Goal: Task Accomplishment & Management: Manage account settings

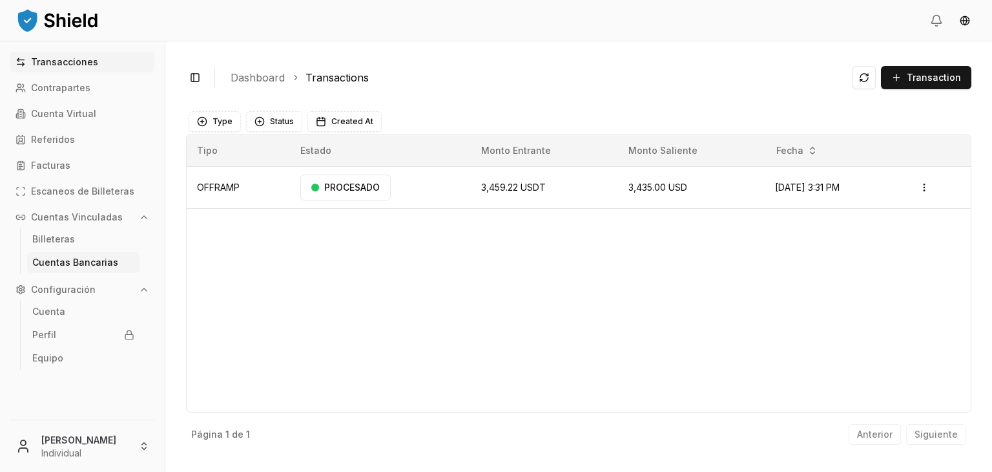
click at [111, 260] on p "Cuentas Bancarias" at bounding box center [75, 262] width 86 height 9
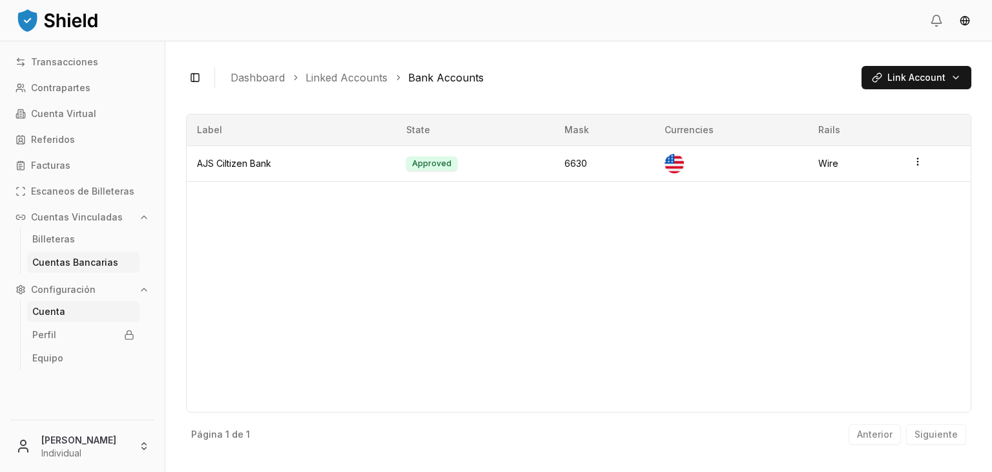
click at [90, 311] on link "Cuenta" at bounding box center [83, 311] width 112 height 21
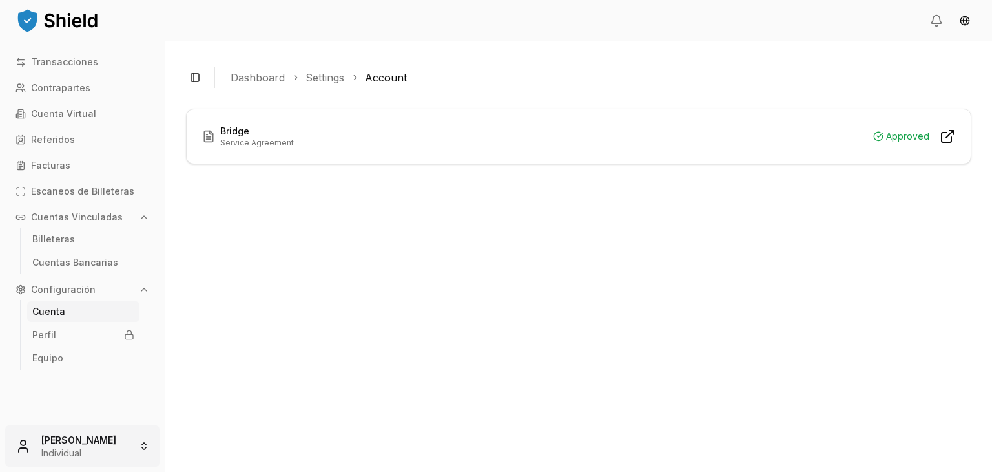
click at [82, 442] on html "Transacciones Contrapartes Cuenta Virtual Referidos Facturas Escaneos de Billet…" at bounding box center [496, 236] width 992 height 472
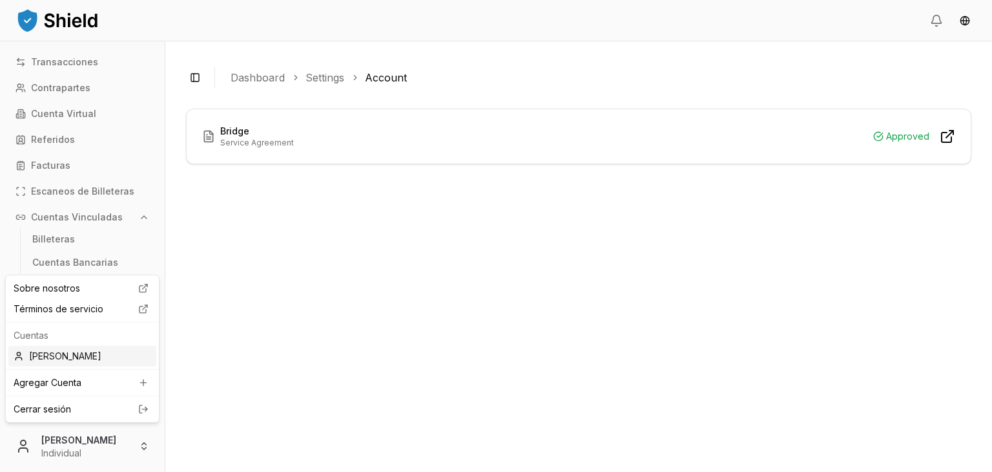
click at [112, 355] on div "[PERSON_NAME]" at bounding box center [82, 356] width 148 height 21
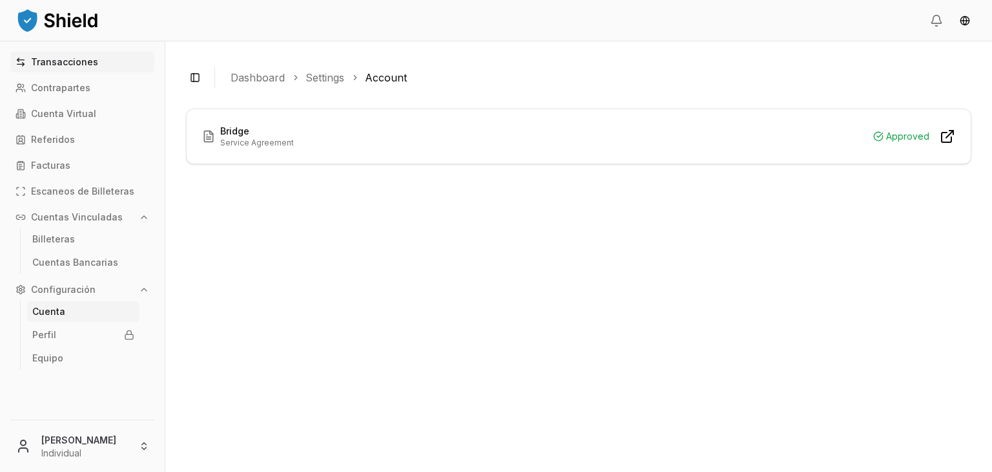
click at [67, 63] on p "Transacciones" at bounding box center [64, 61] width 67 height 9
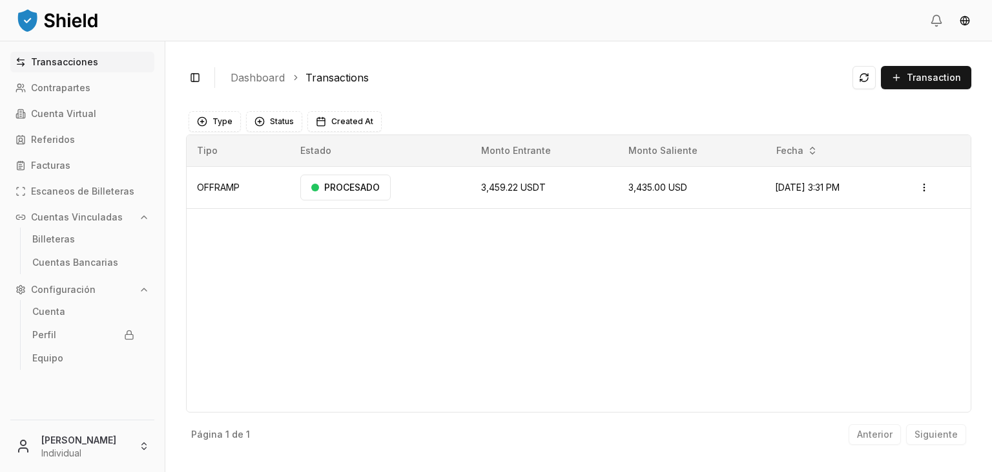
click at [240, 127] on div "Type Status Created At" at bounding box center [579, 121] width 780 height 21
click at [223, 123] on button "Type" at bounding box center [215, 121] width 52 height 21
click at [264, 122] on button "Status" at bounding box center [274, 121] width 56 height 21
click at [313, 116] on button "Created At" at bounding box center [344, 121] width 74 height 21
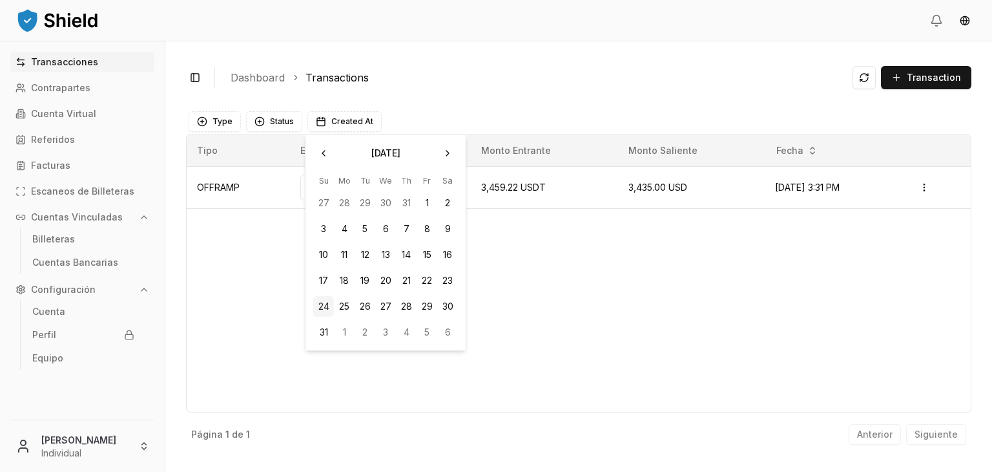
click at [480, 62] on div "Toggle Sidebar Dashboard Transactions Transaction" at bounding box center [578, 77] width 785 height 31
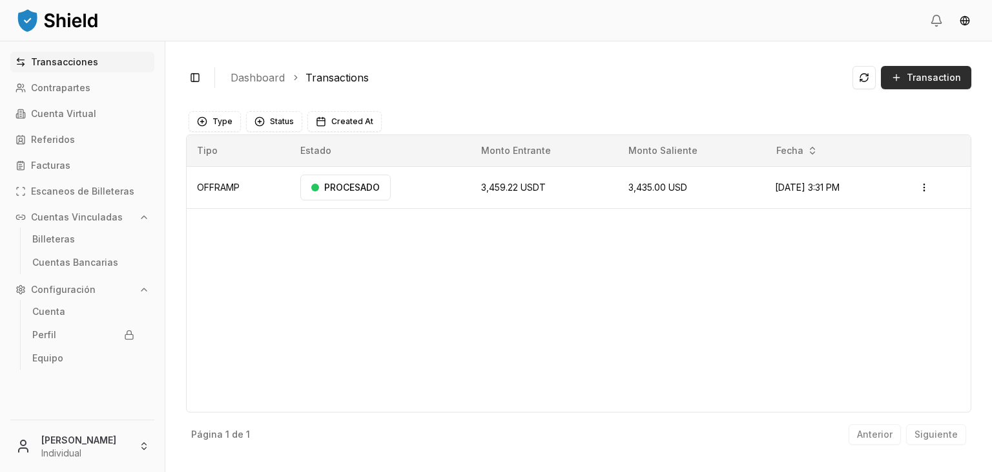
click at [926, 83] on span "Transaction" at bounding box center [934, 77] width 54 height 13
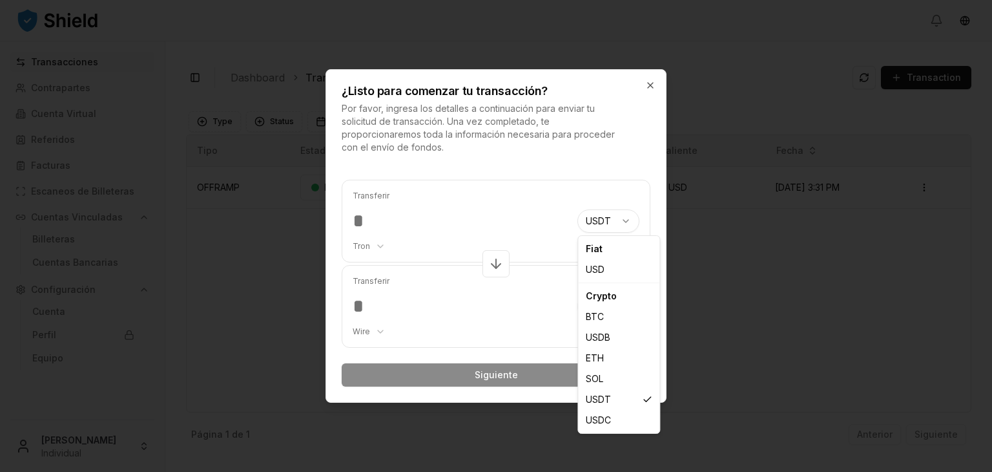
click at [616, 227] on body "Transacciones Contrapartes Cuenta Virtual Referidos Facturas Escaneos de Billet…" at bounding box center [496, 236] width 992 height 472
select select "***"
select select "****"
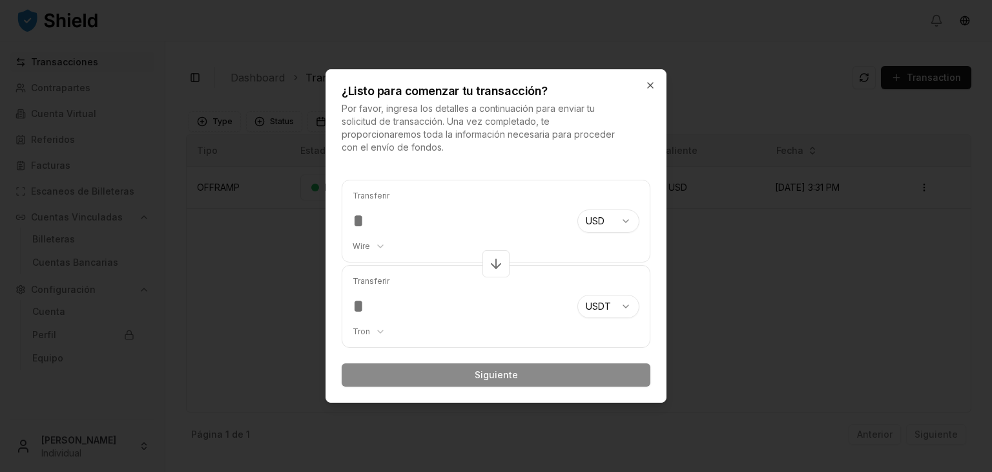
click at [366, 209] on input "number" at bounding box center [460, 220] width 214 height 23
click at [369, 246] on body "Transacciones Contrapartes Cuenta Virtual Referidos Facturas Escaneos de Billet…" at bounding box center [496, 236] width 992 height 472
click at [396, 214] on body "Transacciones Contrapartes Cuenta Virtual Referidos Facturas Escaneos de Billet…" at bounding box center [496, 236] width 992 height 472
click at [648, 84] on icon "button" at bounding box center [650, 85] width 10 height 10
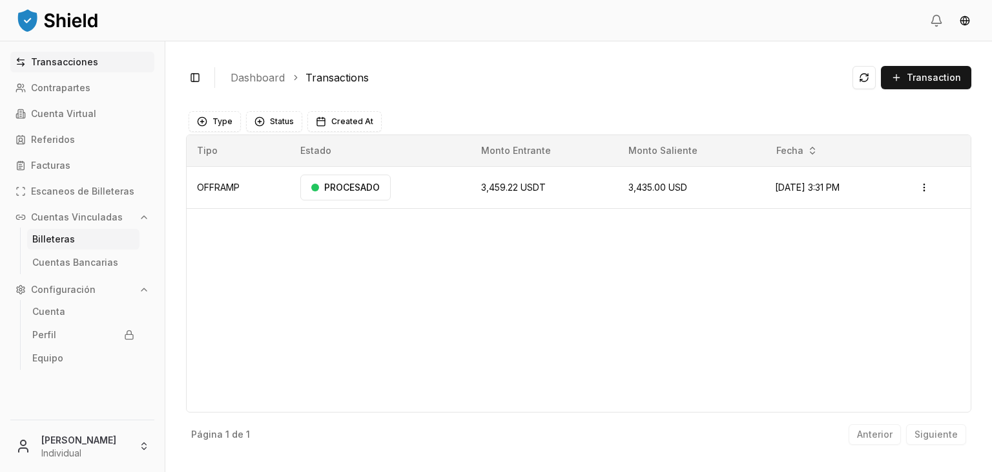
click at [96, 240] on link "Billeteras" at bounding box center [83, 239] width 112 height 21
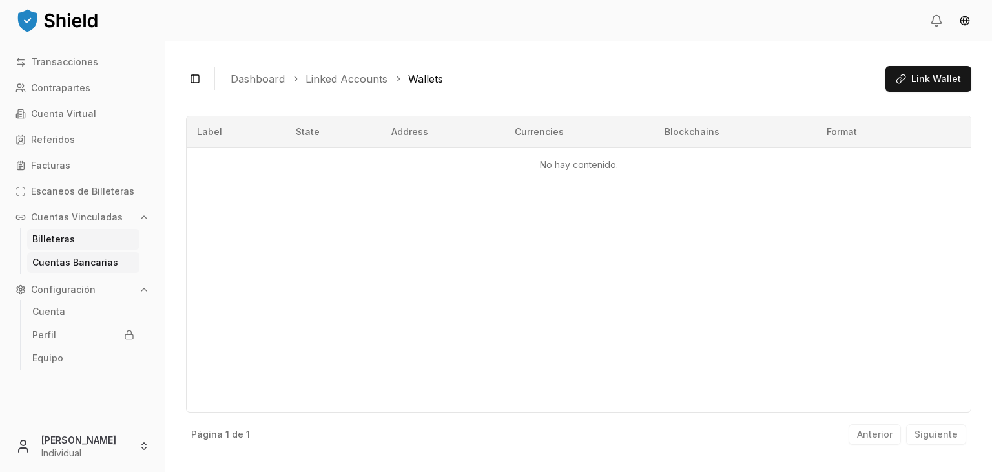
click at [103, 260] on p "Cuentas Bancarias" at bounding box center [75, 262] width 86 height 9
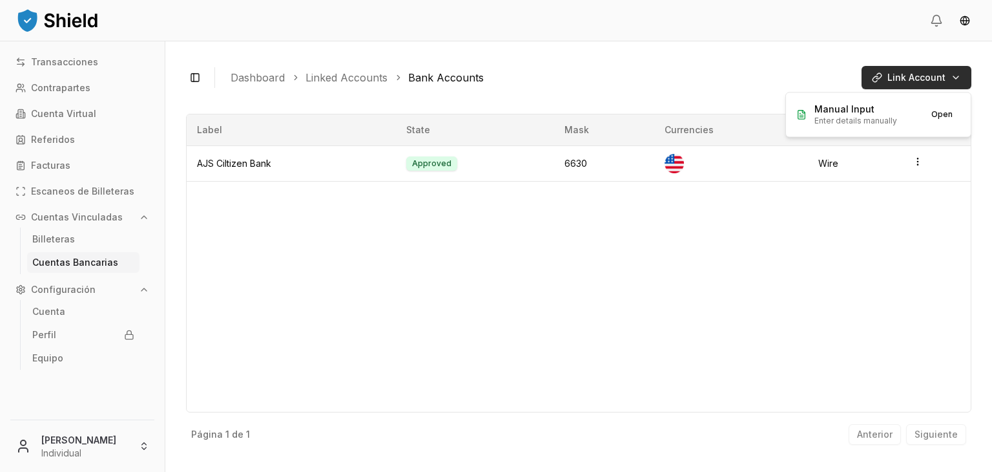
click at [948, 78] on html "Transacciones Contrapartes Cuenta Virtual Referidos Facturas Escaneos de Billet…" at bounding box center [496, 236] width 992 height 472
click at [568, 72] on html "Transacciones Contrapartes Cuenta Virtual Referidos Facturas Escaneos de Billet…" at bounding box center [496, 236] width 992 height 472
click at [92, 328] on link "Perfil" at bounding box center [83, 334] width 112 height 21
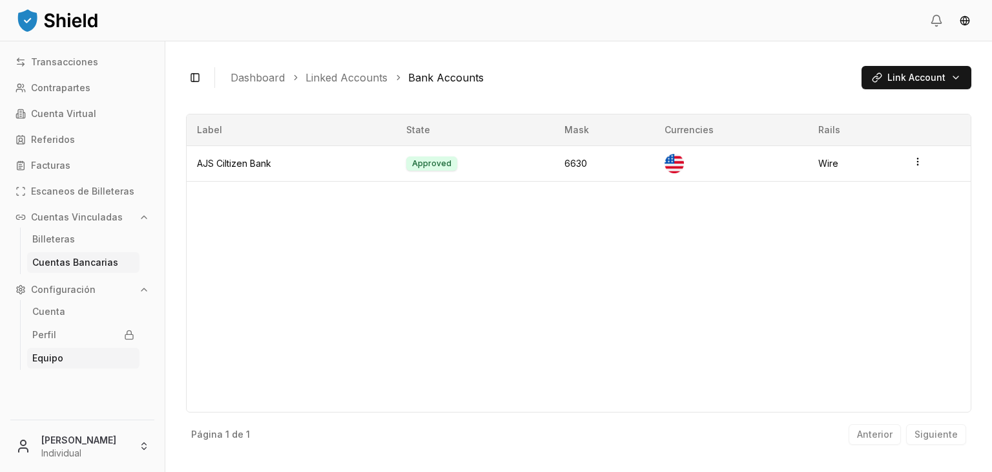
click at [54, 366] on link "Equipo" at bounding box center [83, 357] width 112 height 21
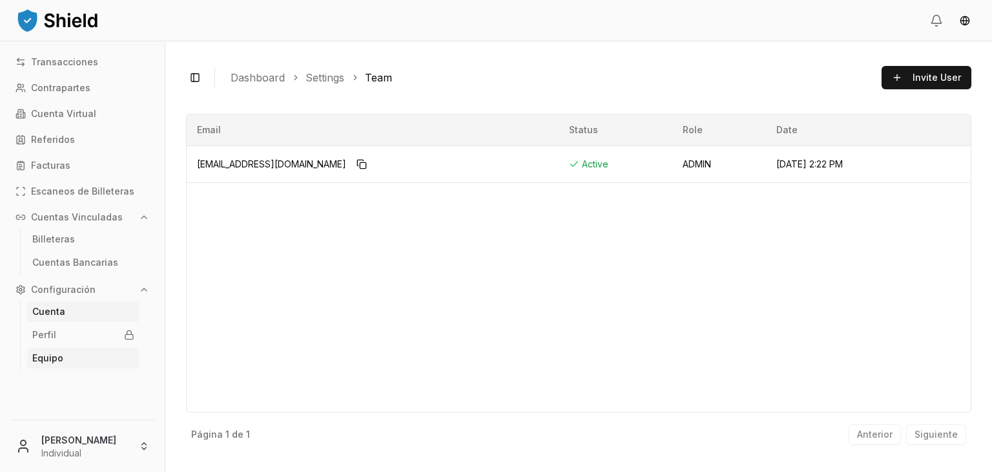
click at [68, 309] on link "Cuenta" at bounding box center [83, 311] width 112 height 21
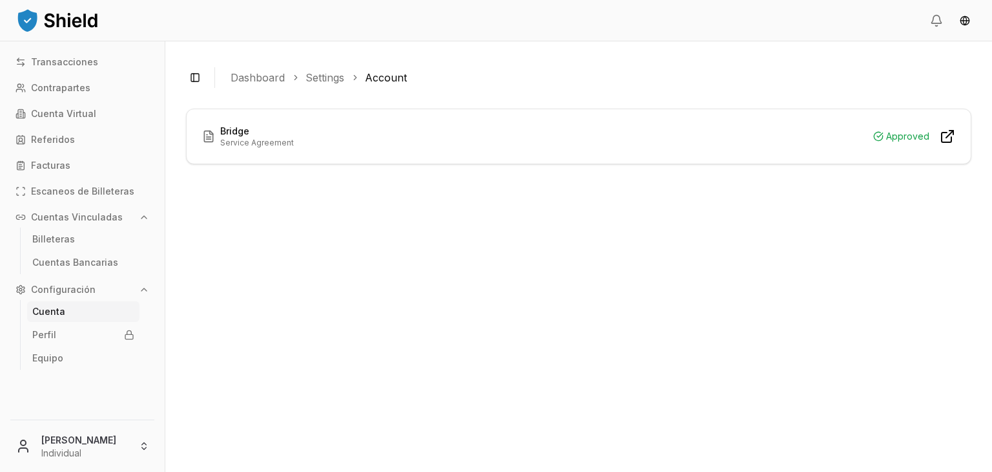
click at [211, 134] on icon at bounding box center [211, 132] width 3 height 3
click at [944, 136] on icon at bounding box center [948, 137] width 16 height 16
click at [78, 213] on p "Cuentas Vinculadas" at bounding box center [77, 217] width 92 height 9
click at [81, 248] on ul "Billeteras" at bounding box center [83, 238] width 126 height 23
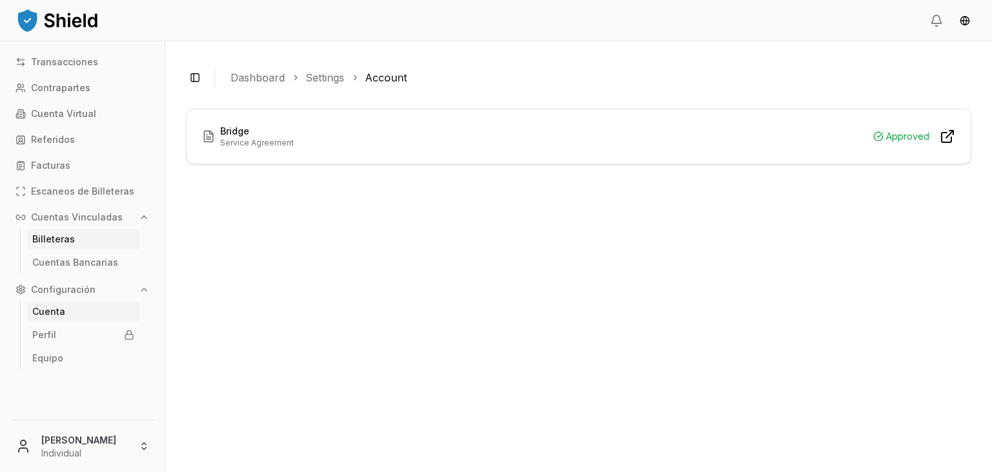
click at [81, 247] on link "Billeteras" at bounding box center [83, 239] width 112 height 21
click at [81, 245] on link "Billeteras" at bounding box center [83, 239] width 112 height 21
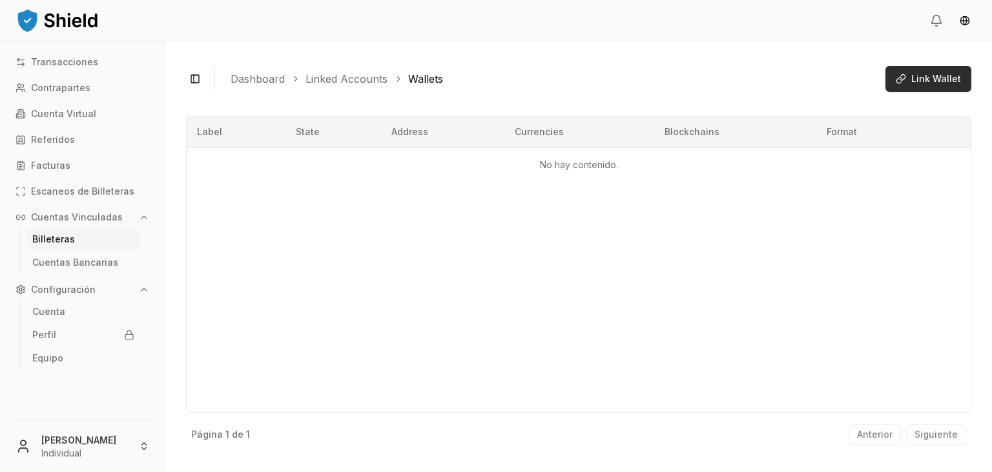
click at [934, 78] on span "Link Wallet" at bounding box center [936, 78] width 50 height 13
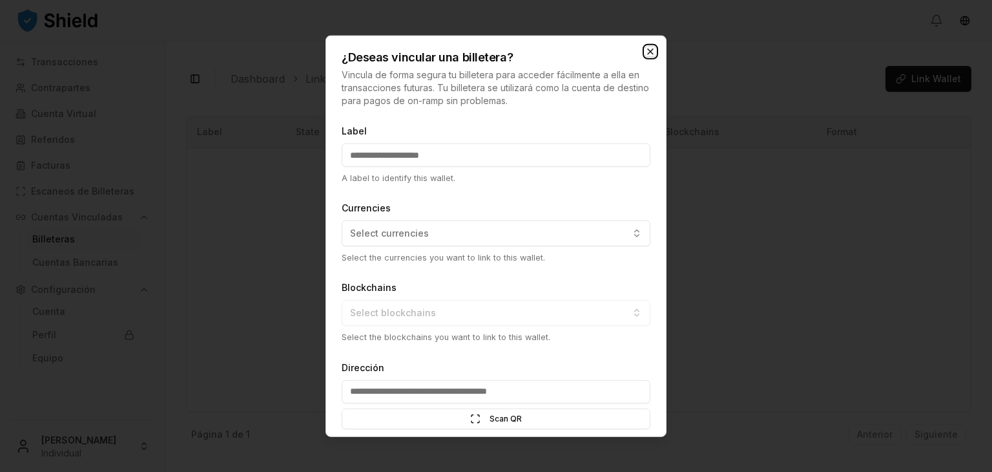
click at [653, 47] on icon "button" at bounding box center [650, 52] width 10 height 10
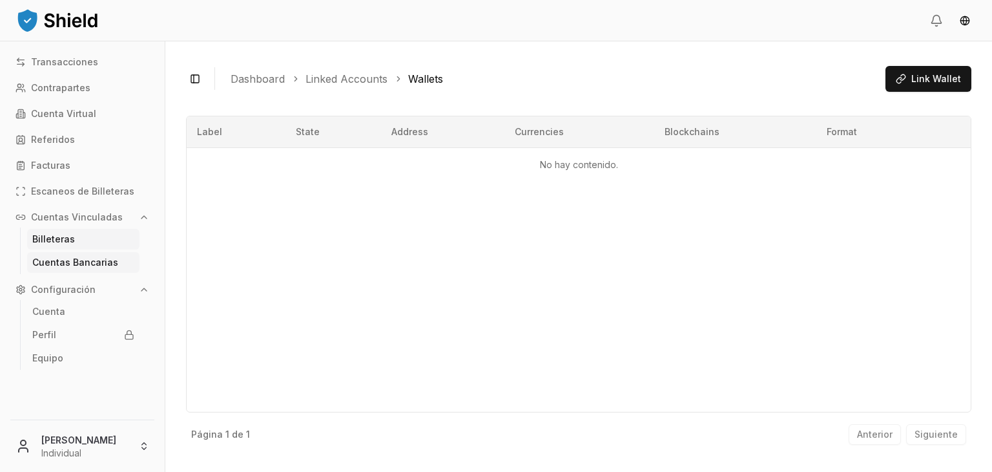
click at [112, 260] on p "Cuentas Bancarias" at bounding box center [75, 262] width 86 height 9
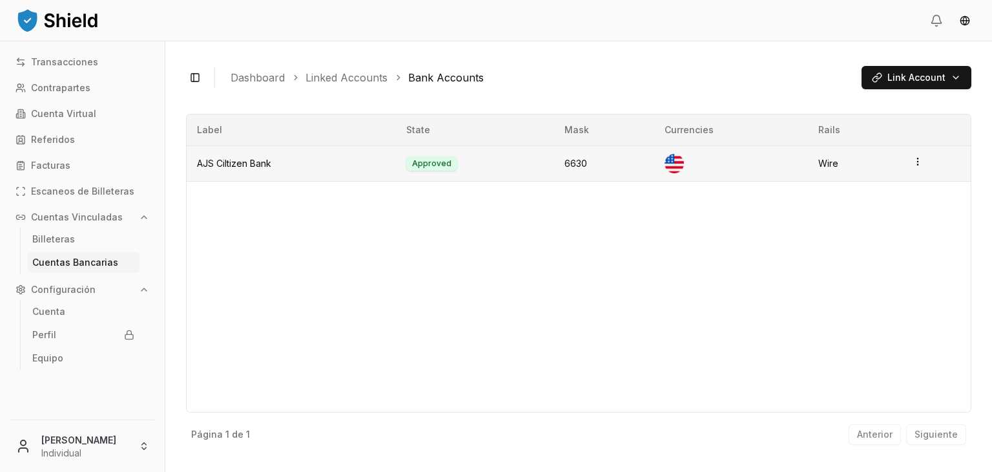
click at [819, 171] on td "Wire" at bounding box center [855, 163] width 94 height 36
click at [912, 81] on html "Transacciones Contrapartes Cuenta Virtual Referidos Facturas Escaneos de Billet…" at bounding box center [496, 236] width 992 height 472
click at [907, 109] on div "Manual Input Enter details manually" at bounding box center [855, 114] width 119 height 23
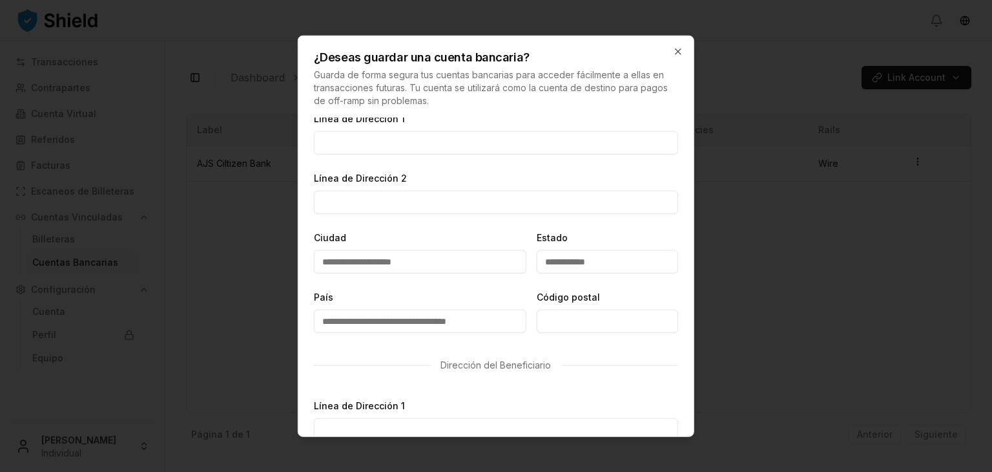
scroll to position [323, 0]
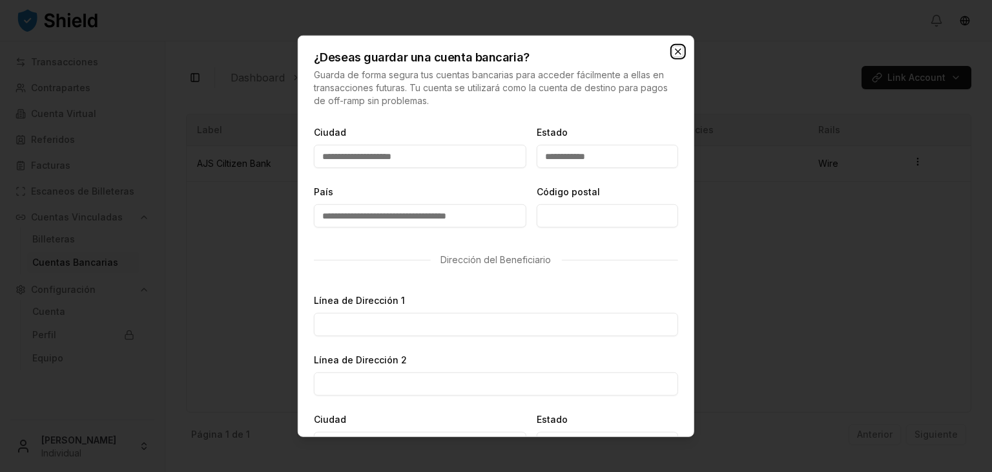
click at [675, 56] on icon "button" at bounding box center [678, 52] width 10 height 10
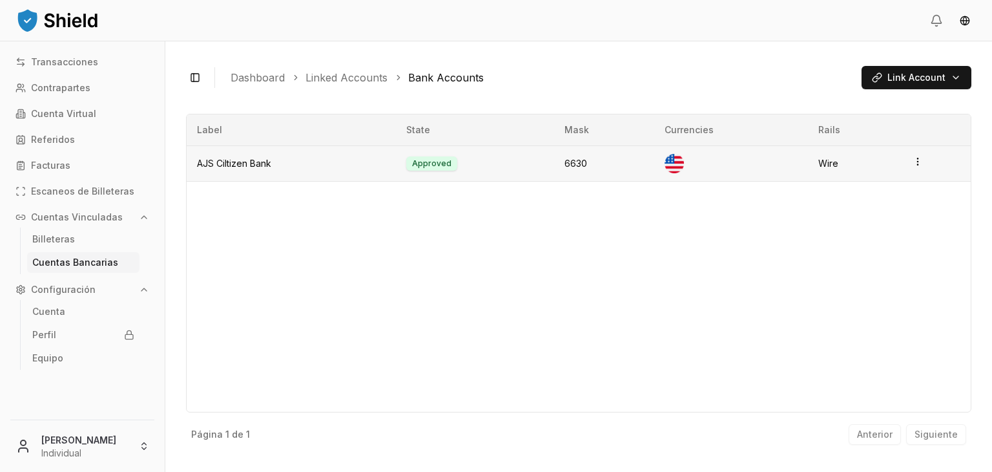
click at [915, 156] on html "Transacciones Contrapartes Cuenta Virtual Referidos Facturas Escaneos de Billet…" at bounding box center [496, 236] width 992 height 472
click at [904, 201] on div "Label State Mask Currencies Rails AJS CiItizen Bank Approved 6630 Wire" at bounding box center [578, 263] width 785 height 298
click at [81, 163] on link "Facturas" at bounding box center [82, 165] width 144 height 21
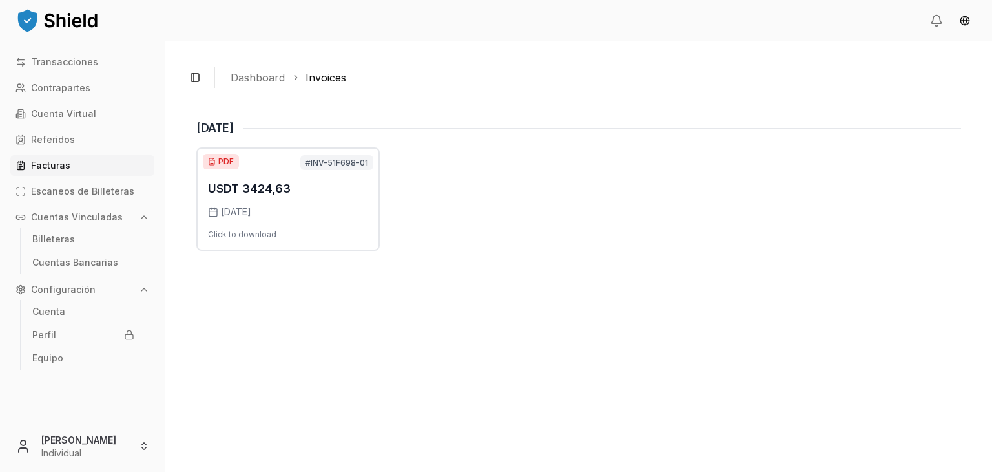
click at [78, 163] on link "Facturas" at bounding box center [82, 165] width 144 height 21
click at [78, 147] on link "Referidos" at bounding box center [82, 139] width 144 height 21
click at [90, 109] on p "Cuenta Virtual" at bounding box center [63, 113] width 65 height 9
click at [41, 121] on link "Cuenta Virtual" at bounding box center [82, 113] width 144 height 21
click at [30, 116] on link "Cuenta Virtual" at bounding box center [82, 113] width 144 height 21
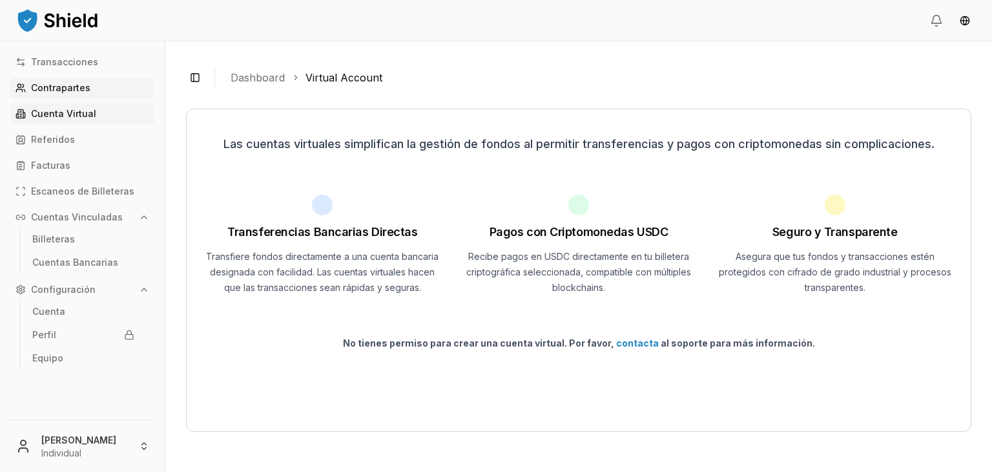
click at [56, 79] on link "Contrapartes" at bounding box center [82, 88] width 144 height 21
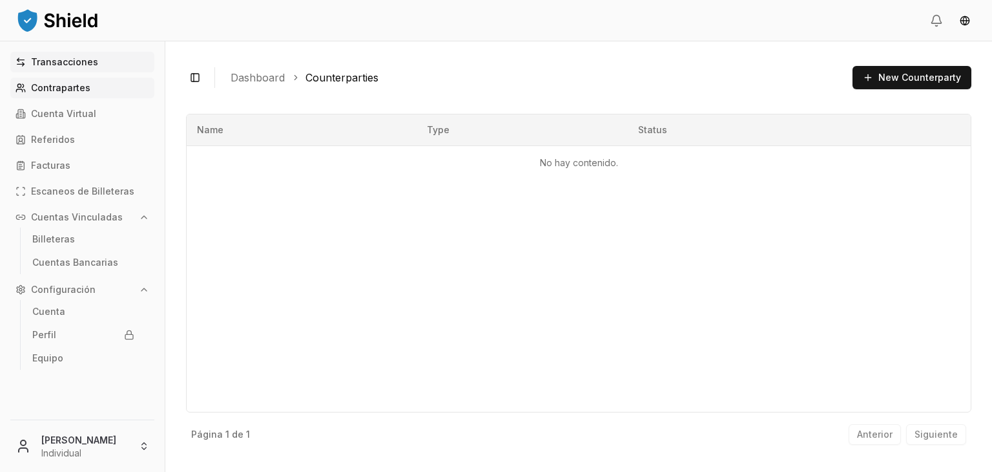
click at [77, 57] on p "Transacciones" at bounding box center [64, 61] width 67 height 9
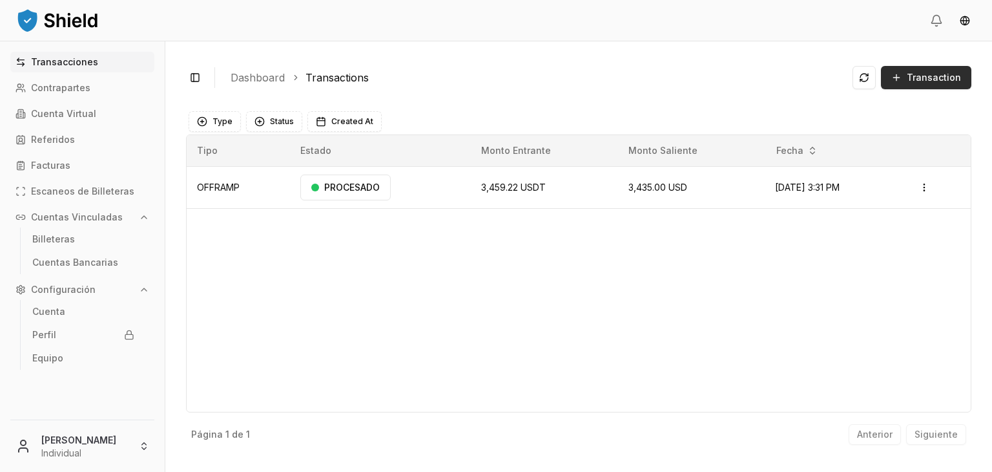
click at [944, 76] on span "Transaction" at bounding box center [934, 77] width 54 height 13
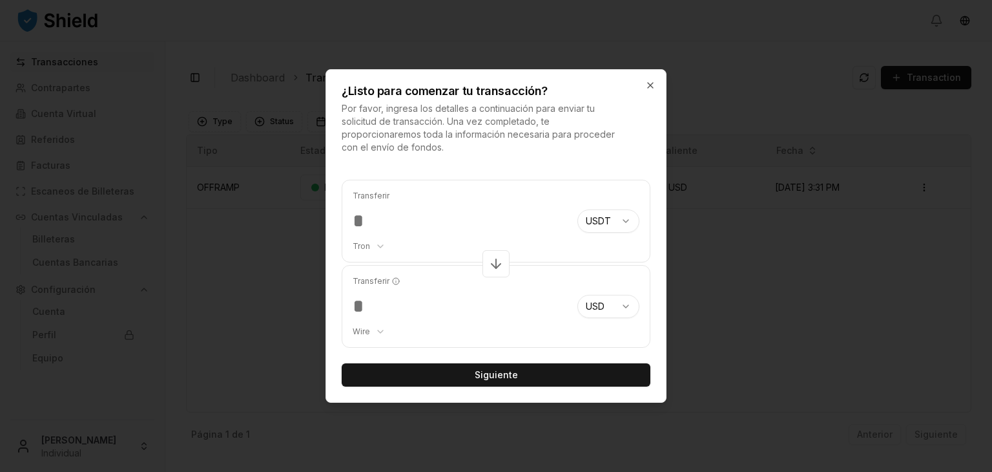
type input "***"
click at [364, 331] on body "Transacciones Contrapartes Cuenta Virtual Referidos Facturas Escaneos de Billet…" at bounding box center [496, 236] width 992 height 472
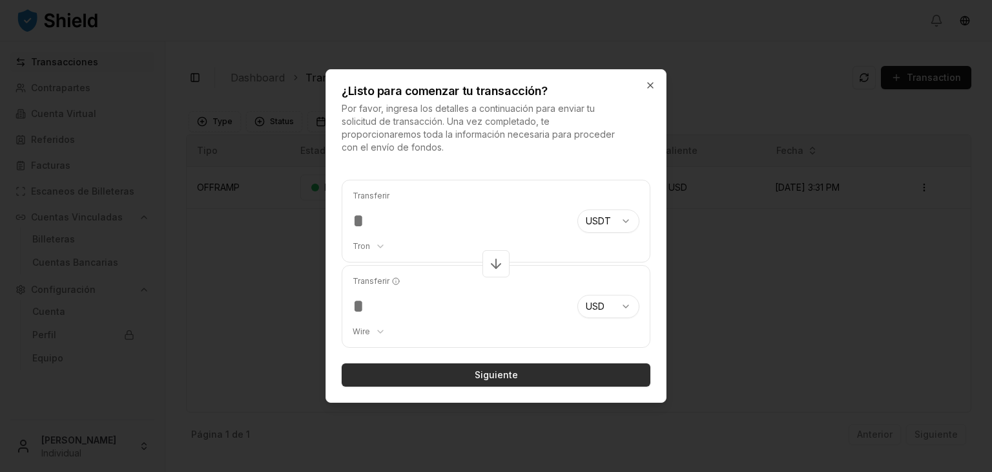
click at [428, 370] on button "Siguiente" at bounding box center [496, 374] width 309 height 23
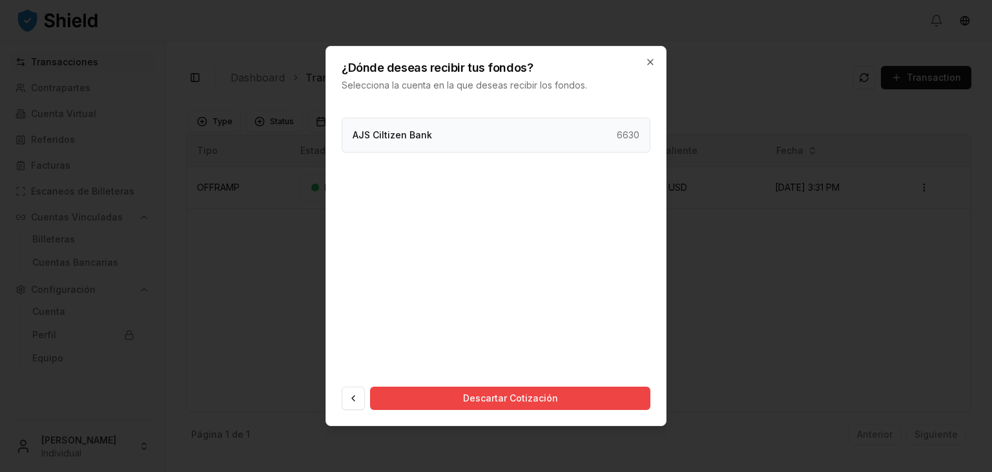
click at [539, 140] on div "AJS CiItizen Bank 6630" at bounding box center [496, 135] width 309 height 35
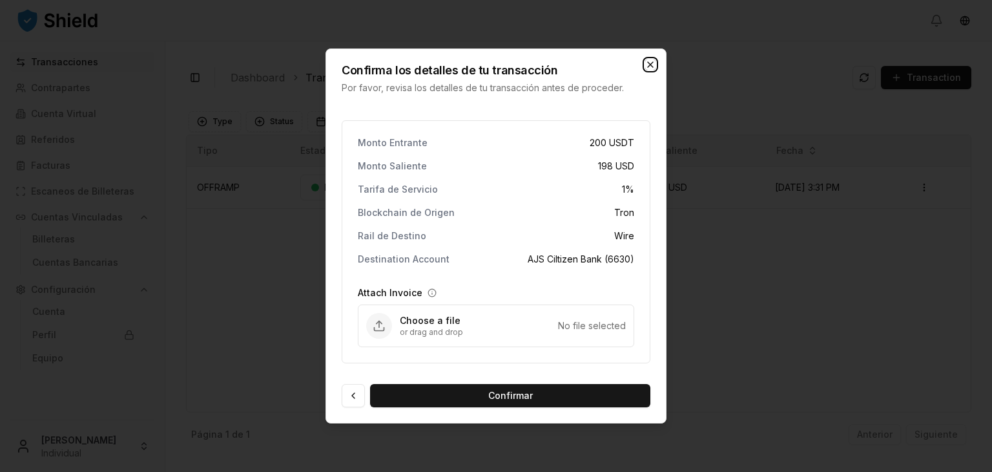
click at [652, 63] on icon "button" at bounding box center [650, 64] width 5 height 5
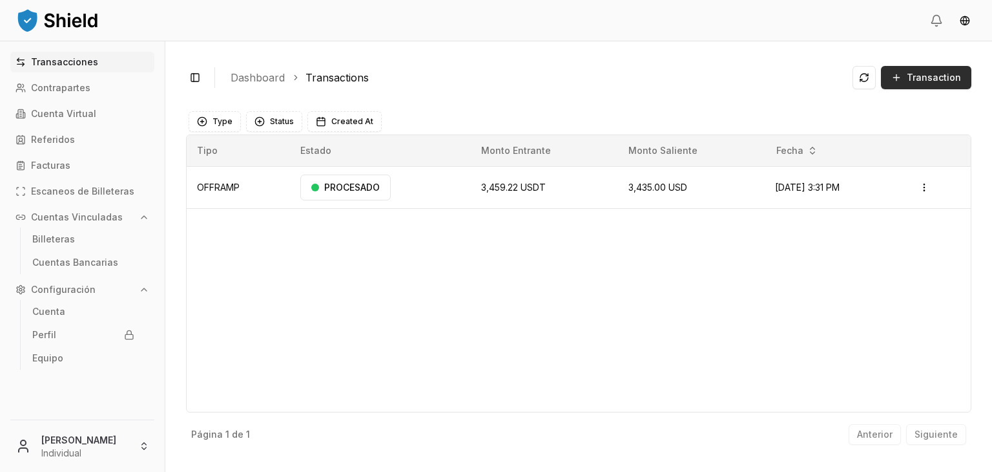
click at [940, 77] on span "Transaction" at bounding box center [934, 77] width 54 height 13
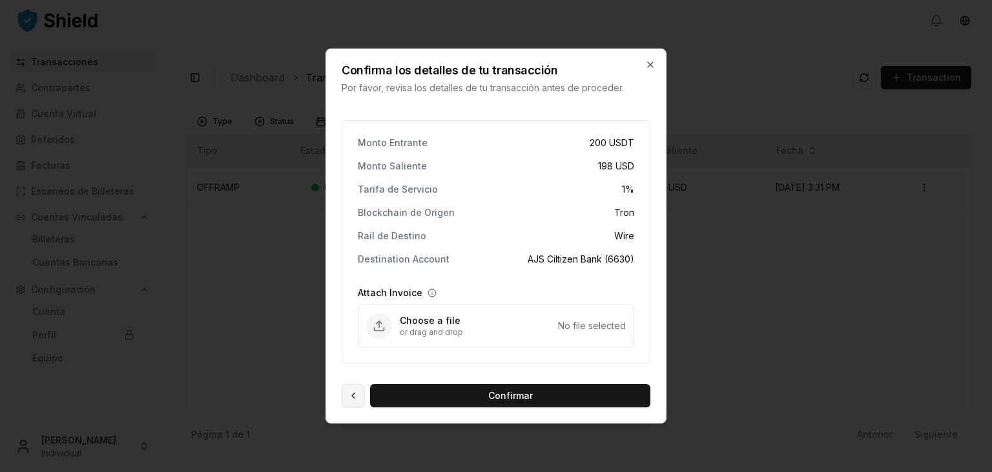
click at [354, 396] on button at bounding box center [353, 395] width 23 height 23
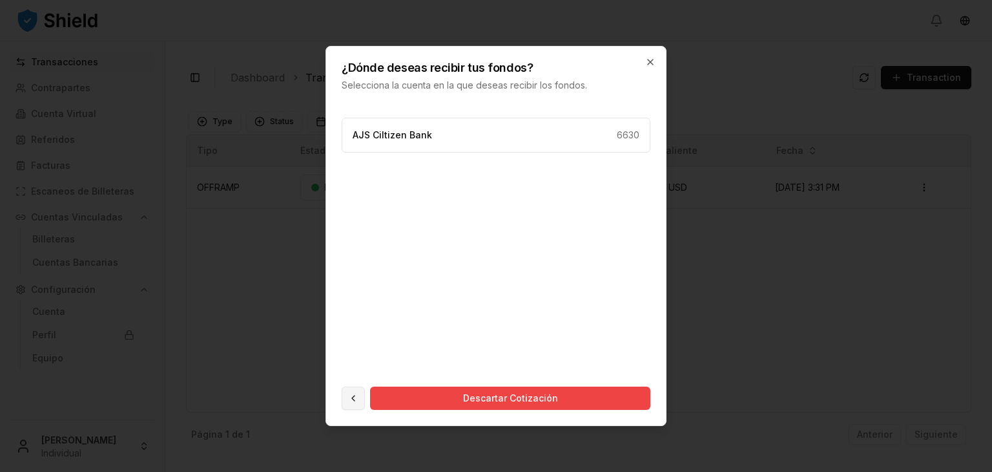
click at [353, 395] on button at bounding box center [353, 397] width 23 height 23
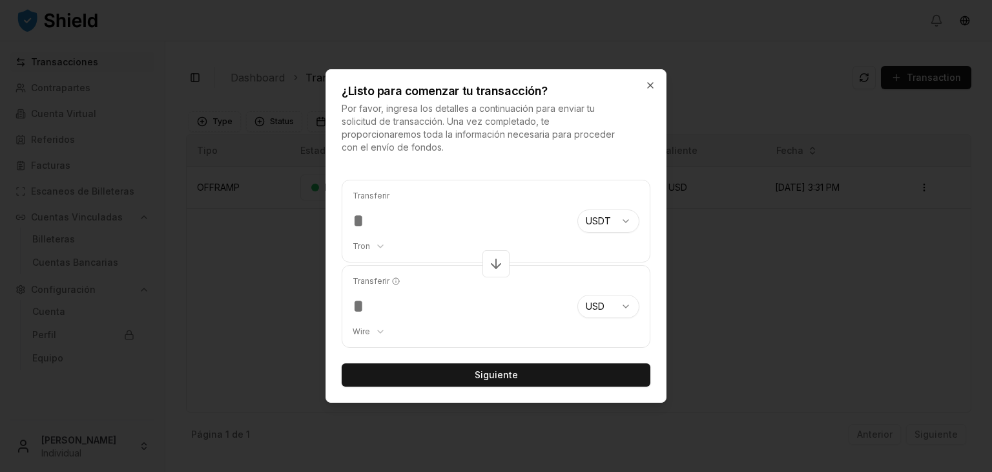
click at [372, 328] on body "Transacciones Contrapartes Cuenta Virtual Referidos Facturas Escaneos de Billet…" at bounding box center [496, 236] width 992 height 472
select select "***"
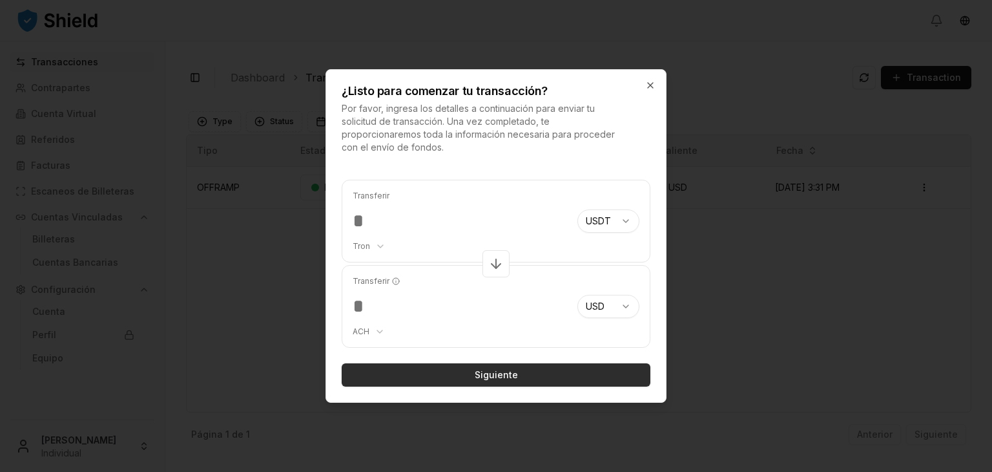
click at [406, 375] on button "Siguiente" at bounding box center [496, 374] width 309 height 23
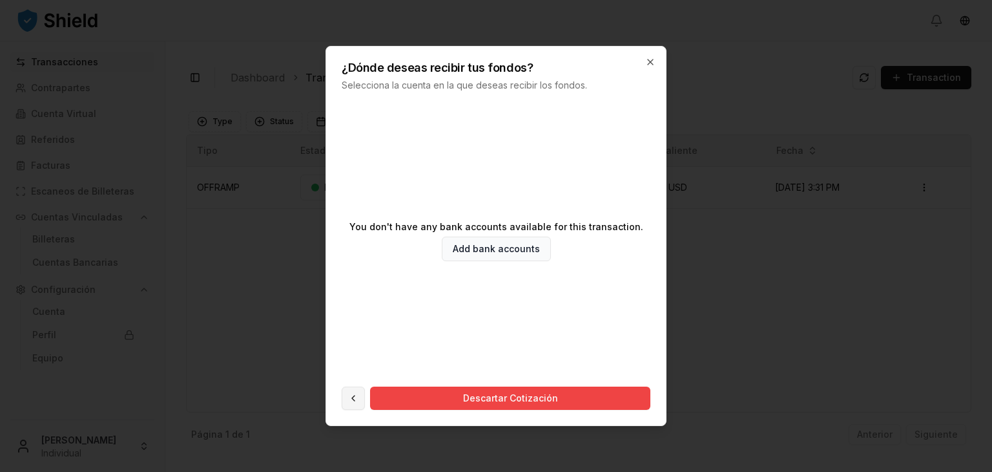
click at [352, 395] on button at bounding box center [353, 397] width 23 height 23
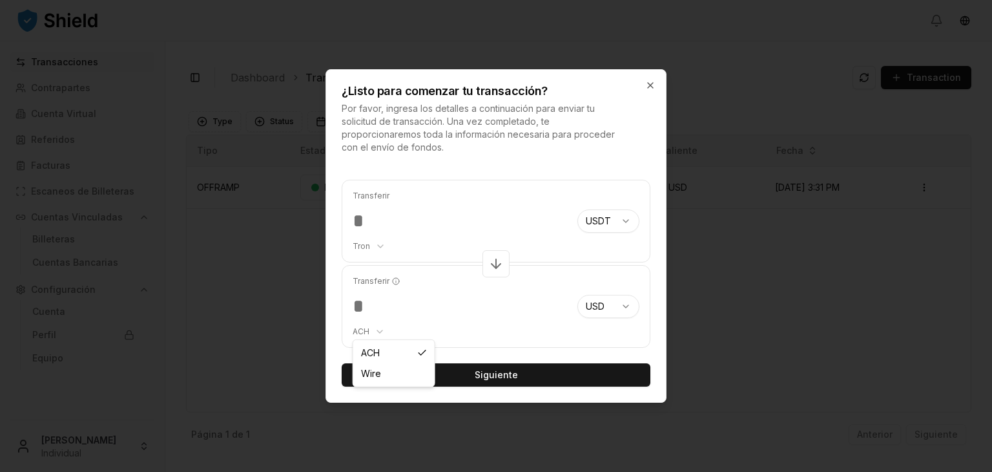
click at [375, 332] on body "Transacciones Contrapartes Cuenta Virtual Referidos Facturas Escaneos de Billet…" at bounding box center [496, 236] width 992 height 472
select select "****"
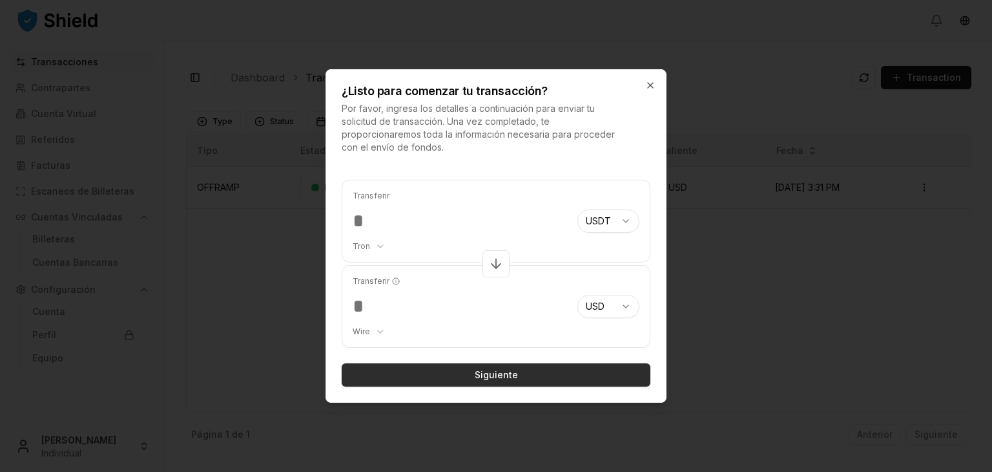
click at [402, 372] on button "Siguiente" at bounding box center [496, 374] width 309 height 23
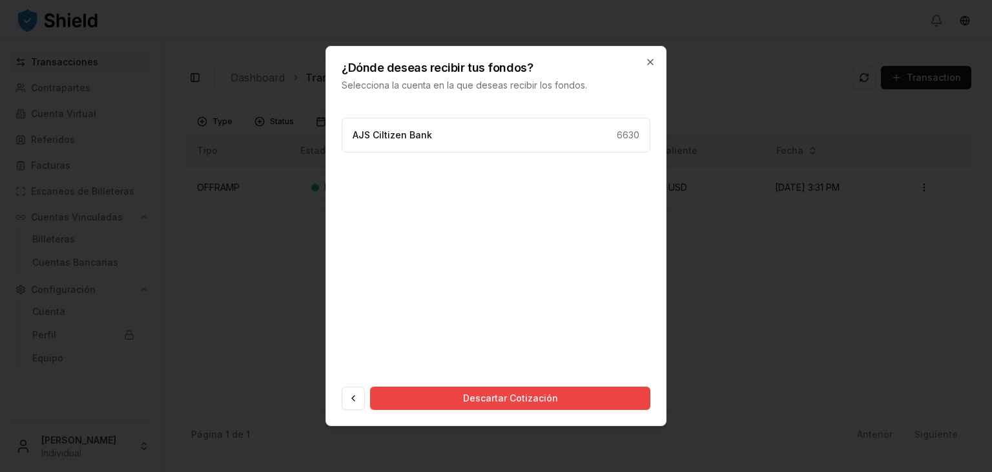
click at [656, 60] on div "¿Dónde deseas recibir tus fondos? Selecciona la cuenta en la que deseas recibir…" at bounding box center [496, 69] width 340 height 45
click at [647, 60] on icon "button" at bounding box center [650, 62] width 10 height 10
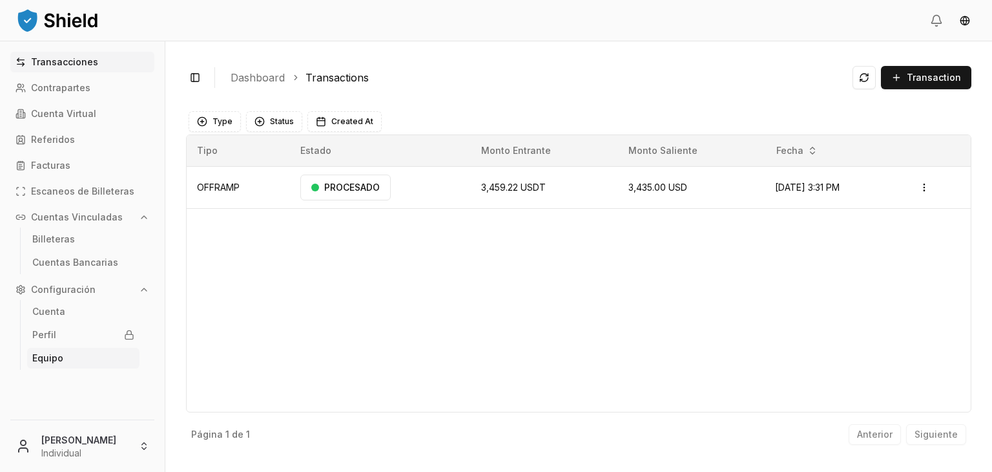
click at [59, 355] on p "Equipo" at bounding box center [47, 357] width 31 height 9
click at [70, 316] on link "Cuenta" at bounding box center [83, 311] width 112 height 21
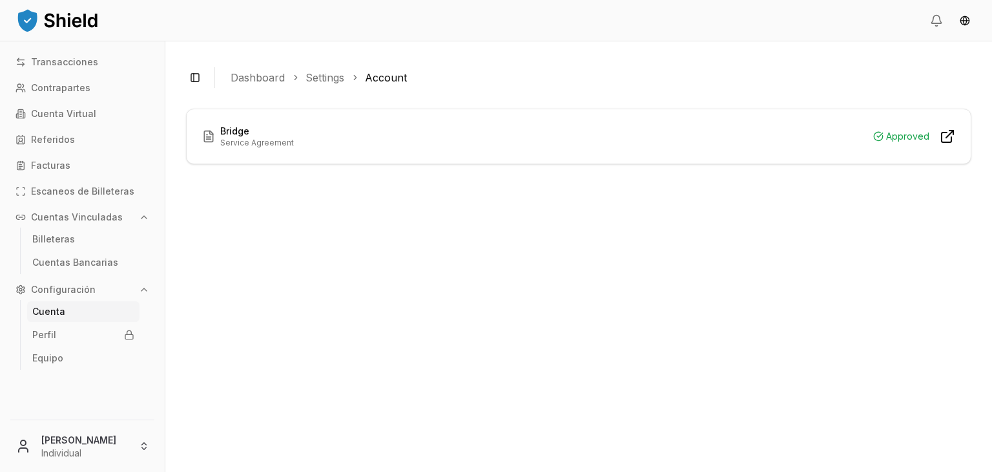
click at [70, 295] on button "Configuración" at bounding box center [82, 289] width 144 height 21
click at [26, 23] on img at bounding box center [58, 20] width 84 height 26
click at [134, 432] on html "Transacciones Contrapartes Cuenta Virtual Referidos Facturas Escaneos de Billet…" at bounding box center [496, 236] width 992 height 472
click at [104, 375] on div "Agregar Cuenta" at bounding box center [82, 382] width 148 height 21
